Goal: Task Accomplishment & Management: Manage account settings

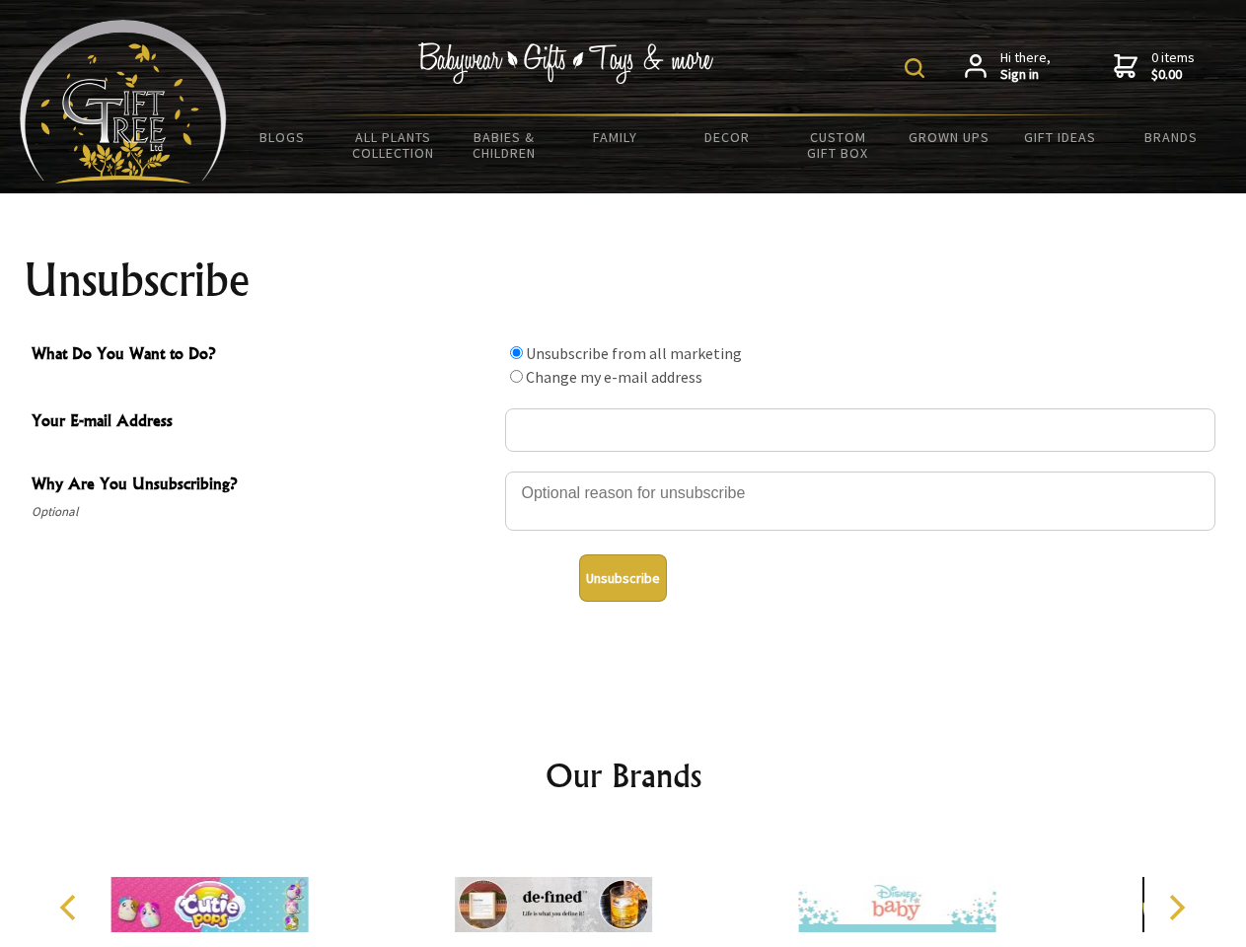
click at [918, 68] on img at bounding box center [915, 68] width 20 height 20
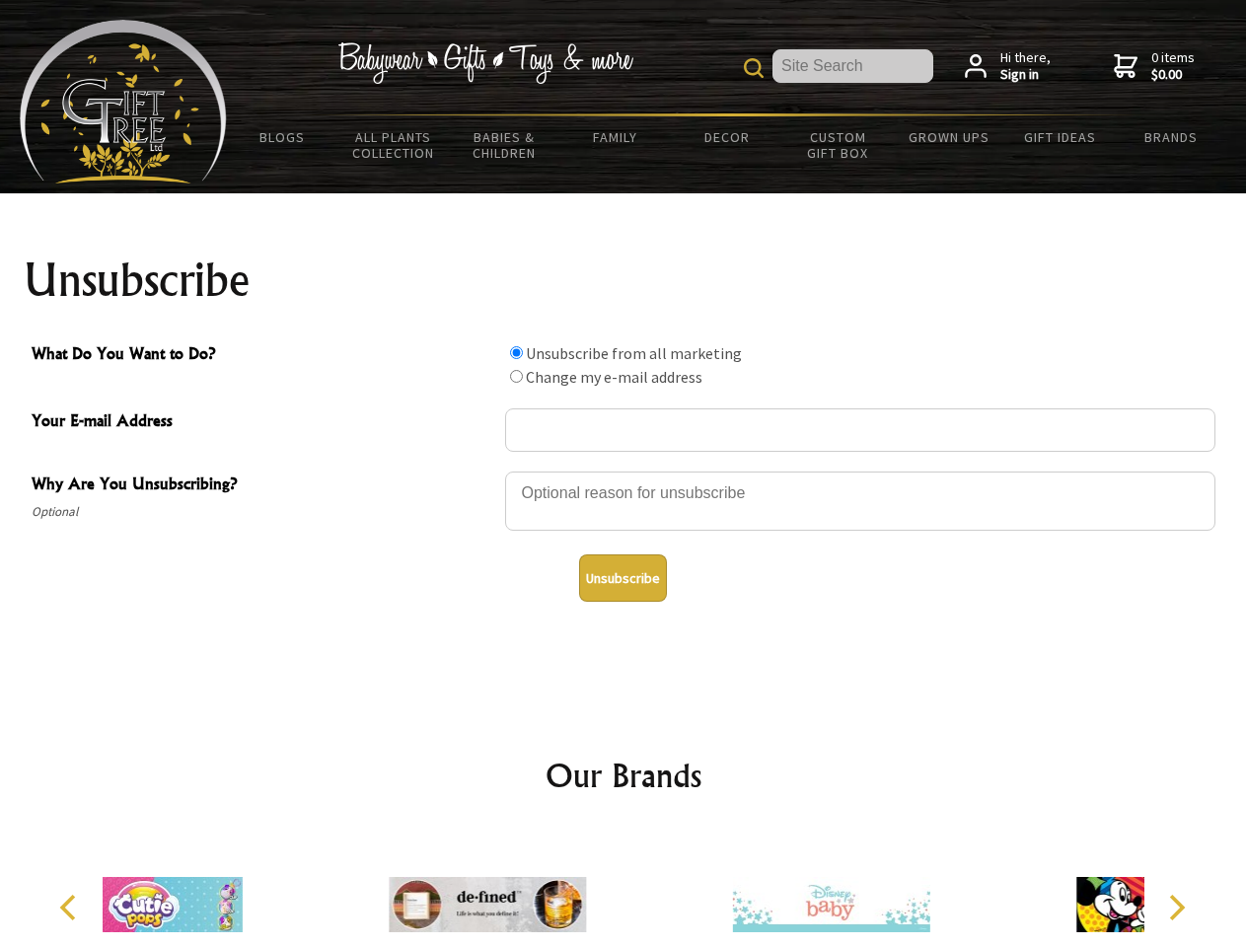
click at [624, 471] on div at bounding box center [860, 504] width 710 height 69
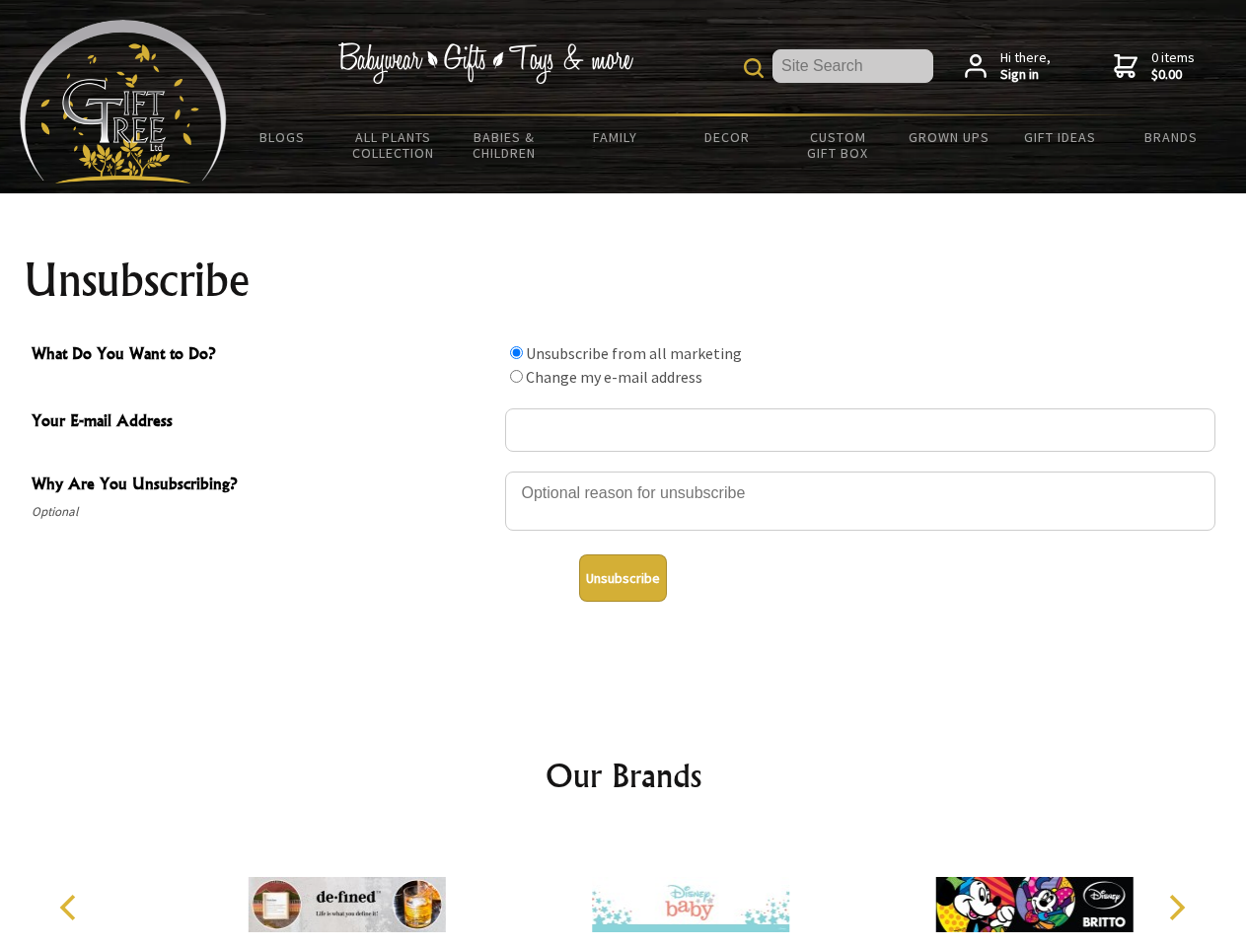
click at [516, 352] on input "What Do You Want to Do?" at bounding box center [516, 352] width 13 height 13
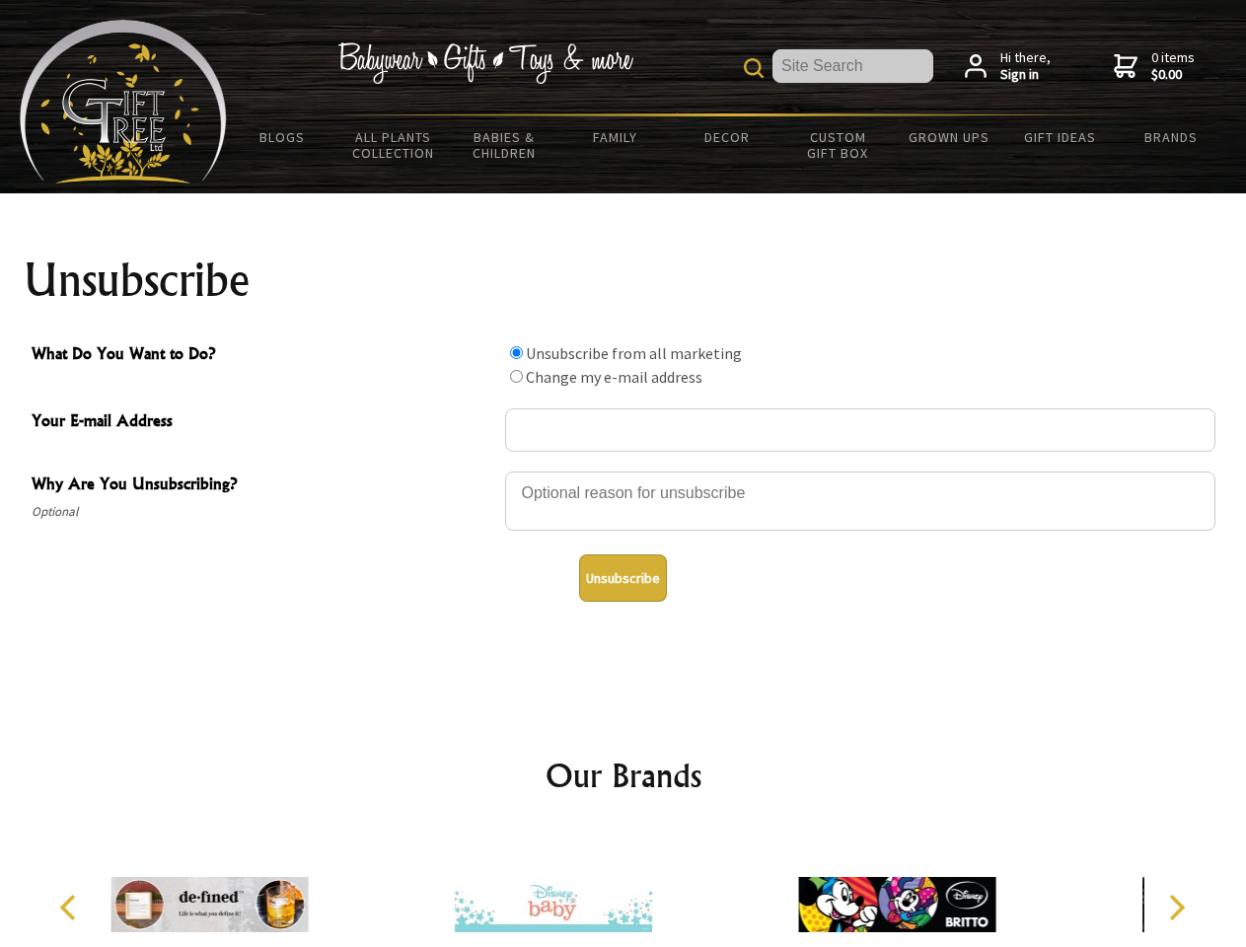
click at [516, 376] on input "What Do You Want to Do?" at bounding box center [516, 376] width 13 height 13
radio input "true"
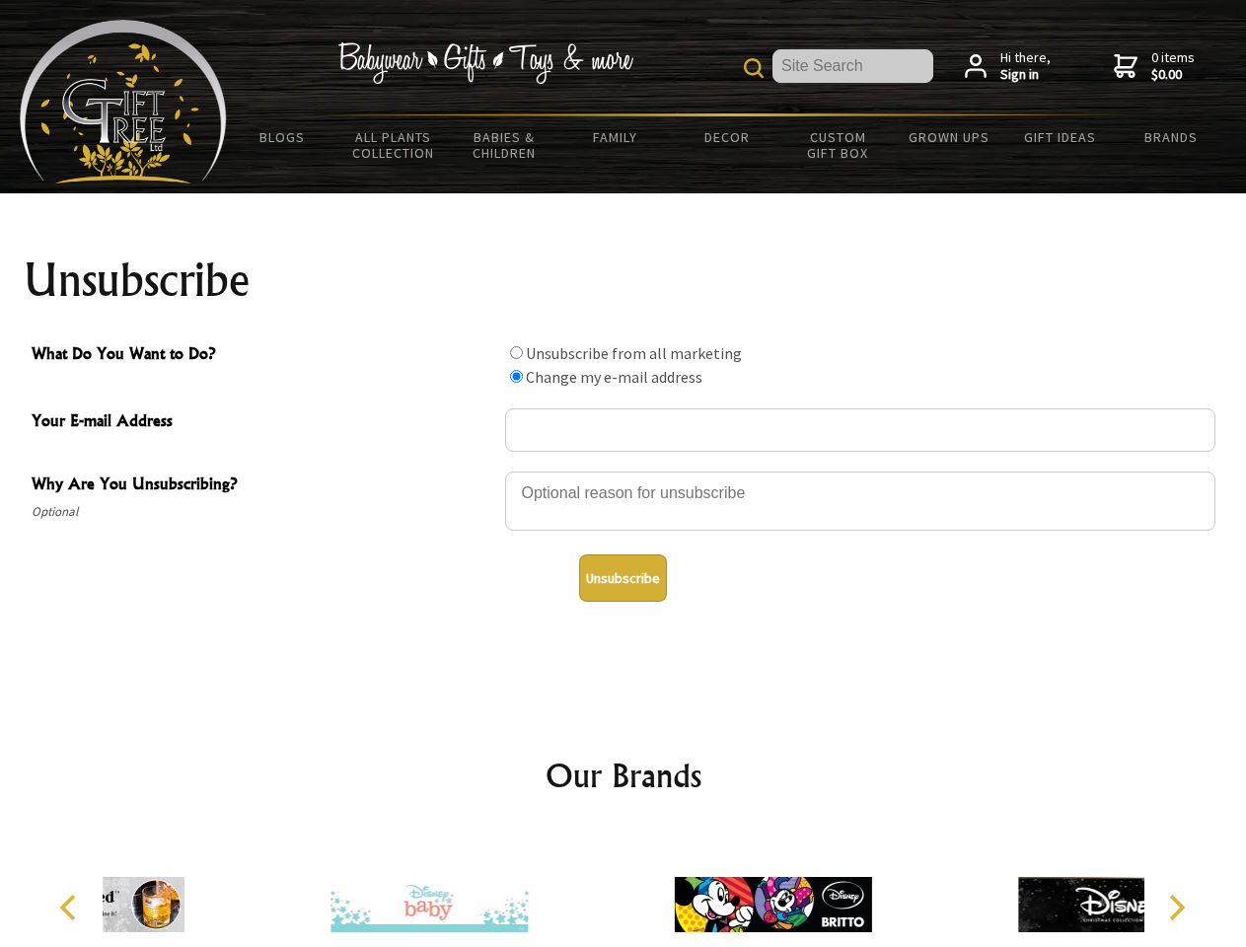
click at [623, 578] on button "Unsubscribe" at bounding box center [623, 578] width 88 height 47
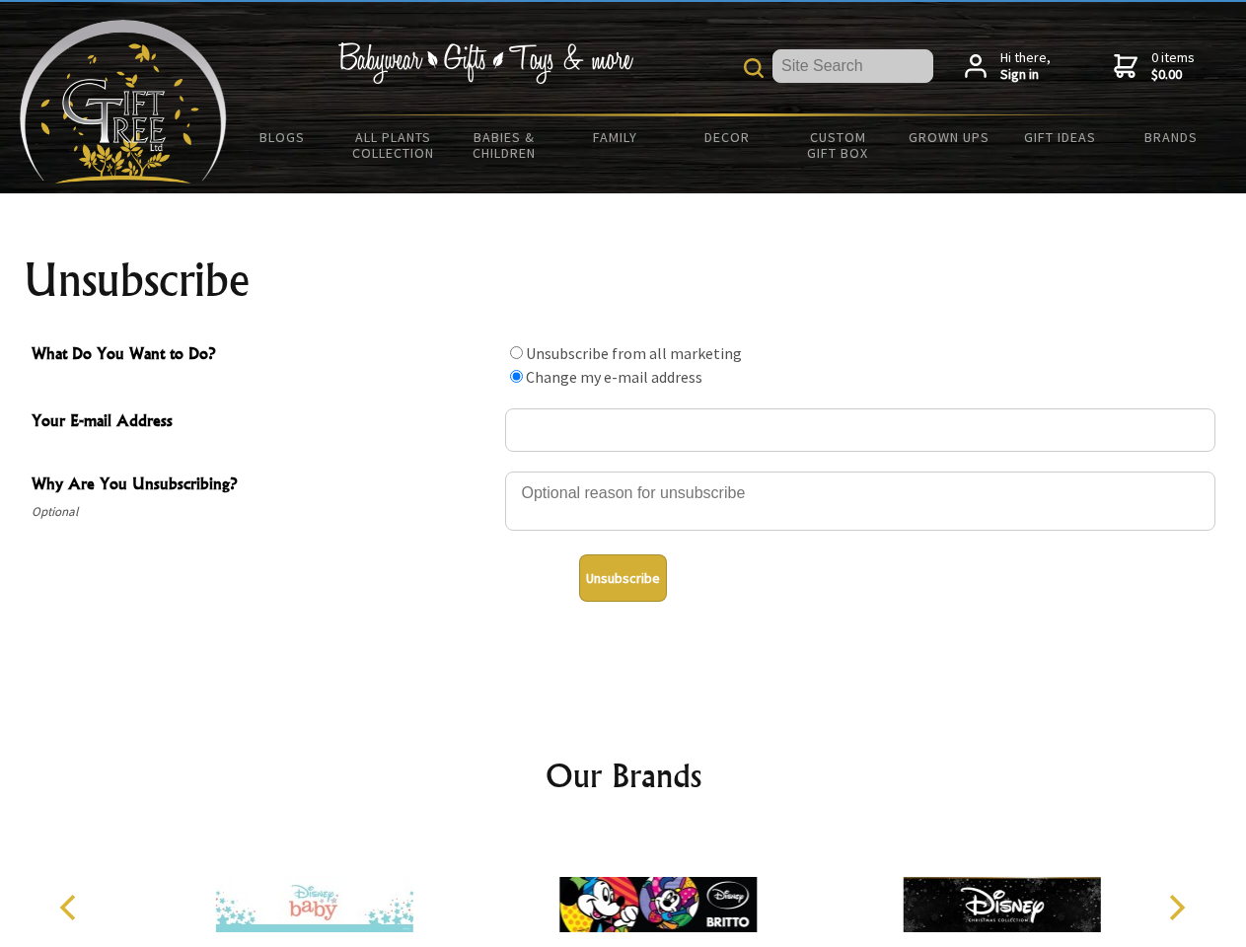
click at [71, 908] on icon "Previous" at bounding box center [70, 908] width 26 height 26
click at [1176, 908] on icon "Next" at bounding box center [1175, 908] width 26 height 26
